Goal: Transaction & Acquisition: Purchase product/service

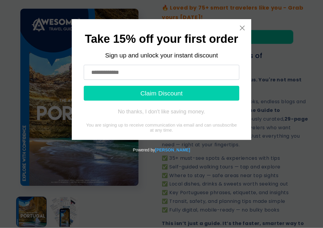
scroll to position [147, 0]
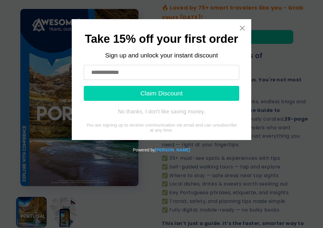
click at [123, 66] on input "text" at bounding box center [162, 72] width 156 height 15
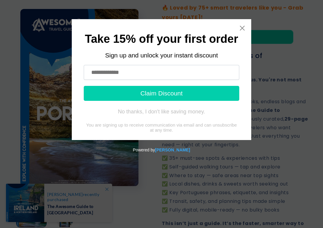
type input "**********"
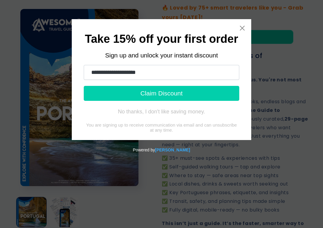
click at [170, 95] on button "Claim Discount" at bounding box center [162, 93] width 156 height 15
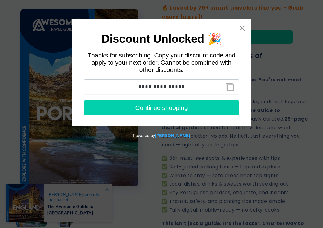
click at [243, 26] on icon "Close widget" at bounding box center [242, 28] width 6 height 6
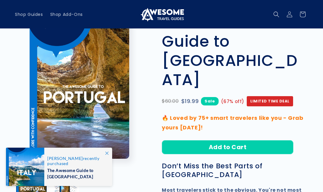
scroll to position [35, 0]
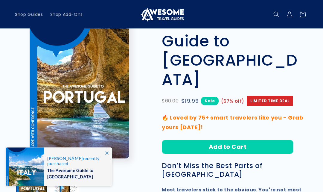
click at [259, 140] on button "Add to Cart" at bounding box center [228, 147] width 132 height 14
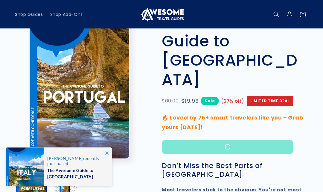
scroll to position [35, 0]
